Goal: Navigation & Orientation: Find specific page/section

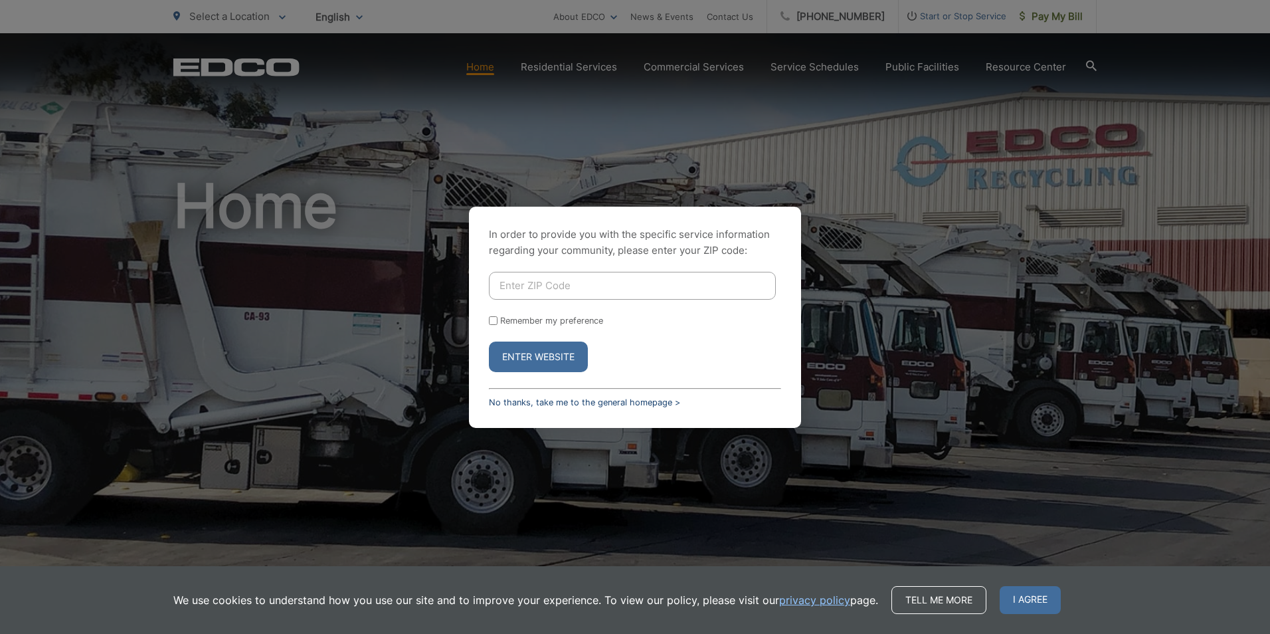
click at [547, 398] on link "No thanks, take me to the general homepage >" at bounding box center [584, 402] width 191 height 10
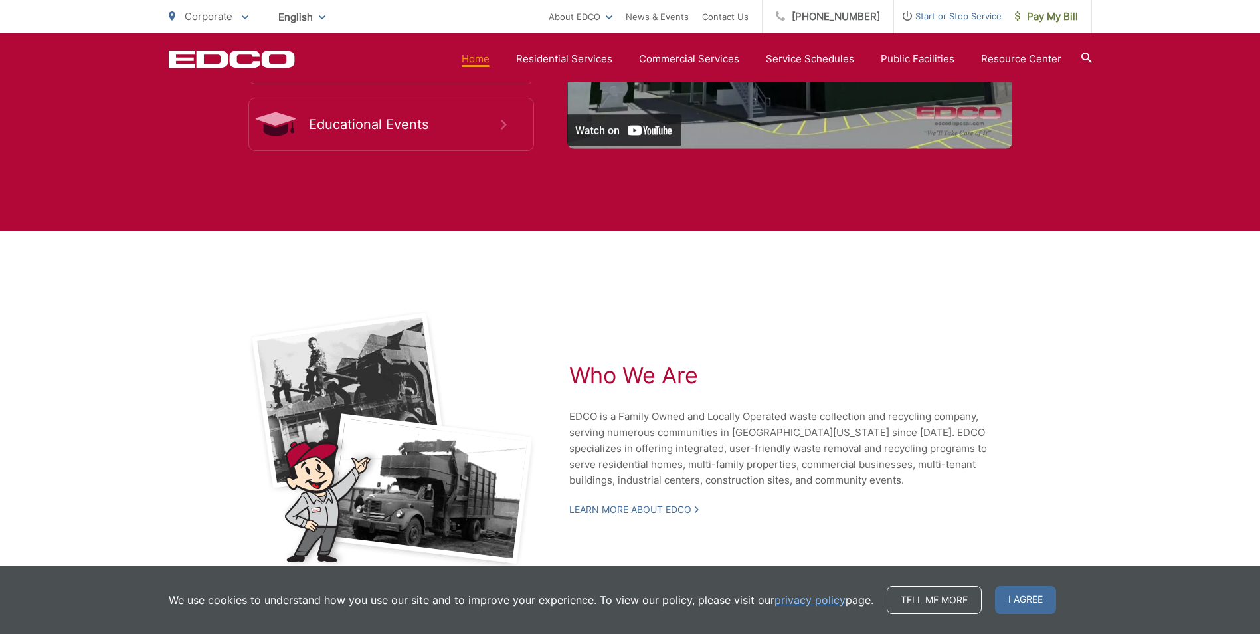
scroll to position [2646, 0]
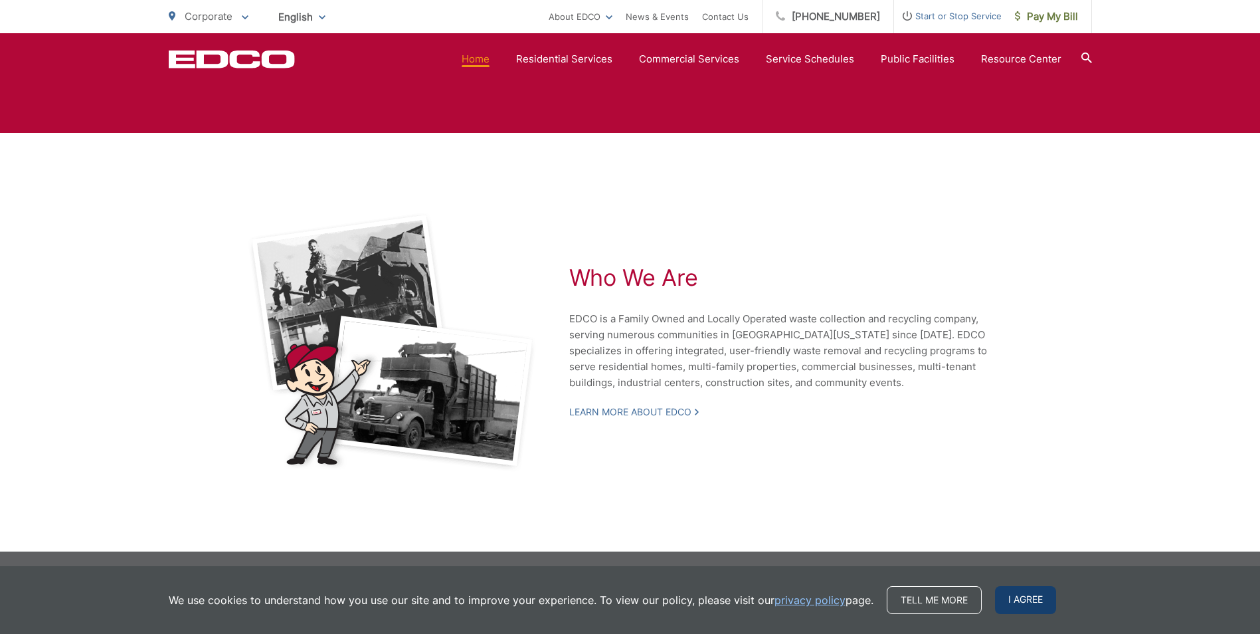
click at [1005, 597] on span "I agree" at bounding box center [1025, 600] width 61 height 28
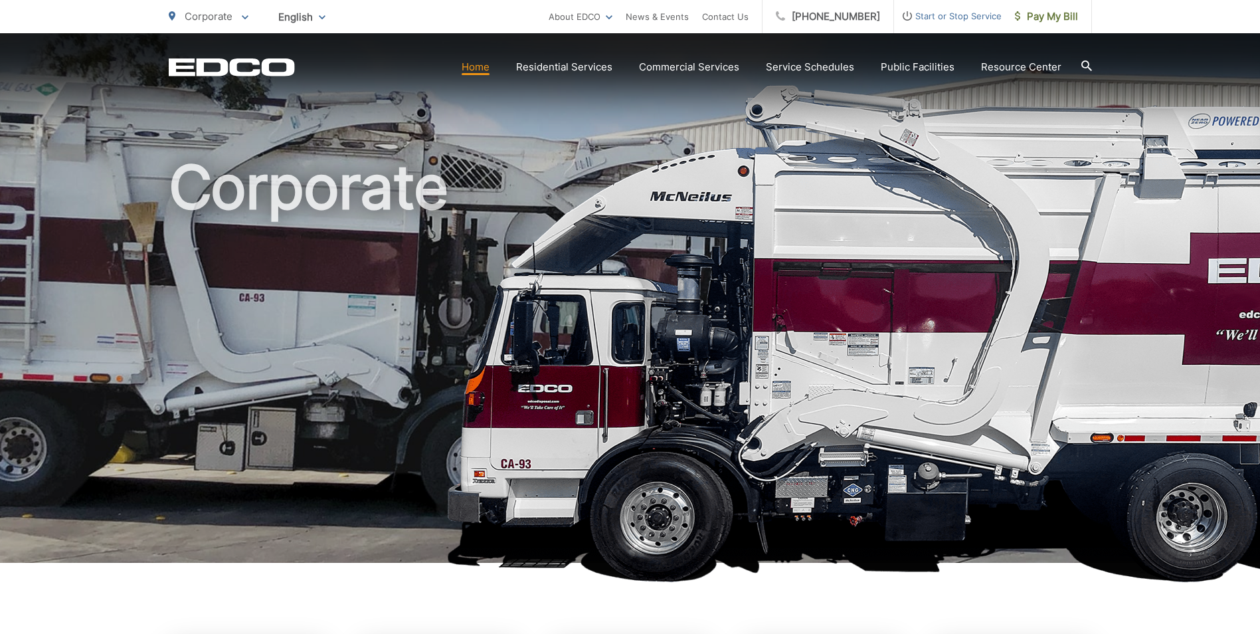
scroll to position [0, 0]
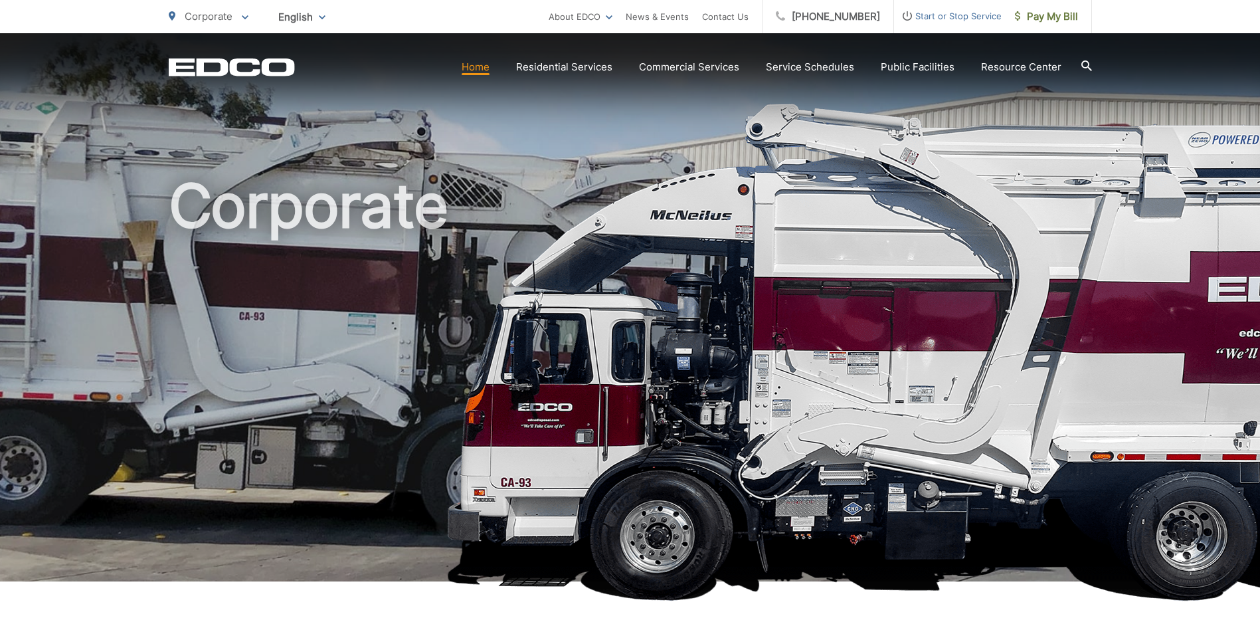
click at [238, 20] on p "Corporate" at bounding box center [209, 17] width 80 height 16
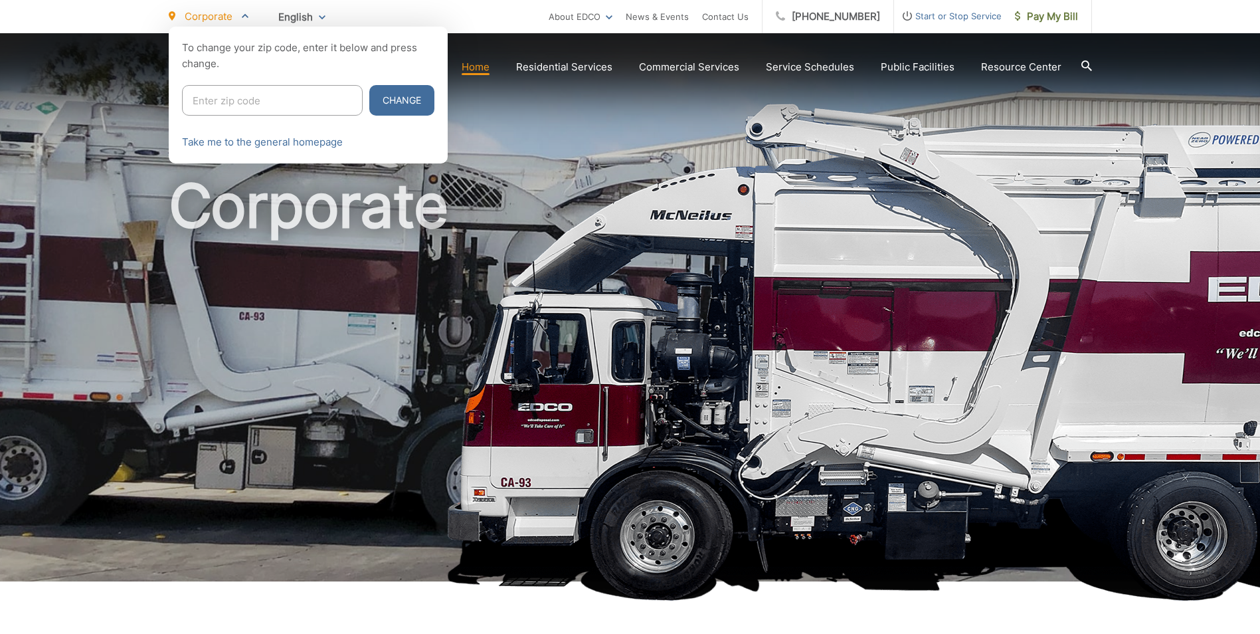
click at [238, 20] on p "Corporate" at bounding box center [209, 17] width 80 height 16
